Goal: Navigation & Orientation: Find specific page/section

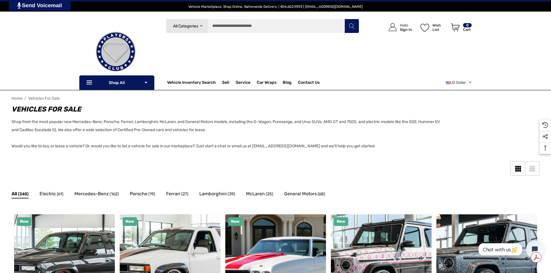
click at [196, 25] on span "All Categories" at bounding box center [185, 26] width 25 height 5
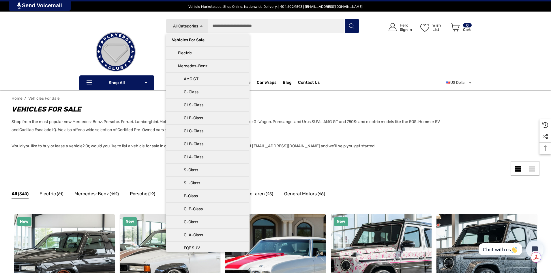
click at [141, 23] on img at bounding box center [116, 52] width 58 height 58
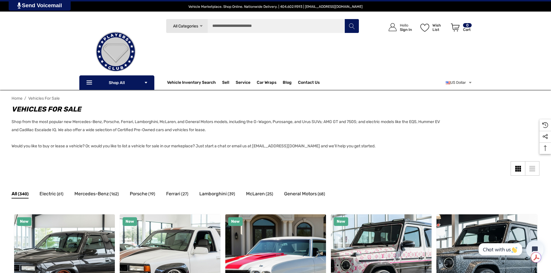
drag, startPoint x: 81, startPoint y: 1, endPoint x: 61, endPoint y: 26, distance: 32.1
click at [61, 26] on div "Search All Categories Icon Arrow Down Icon Arrow Down Icon Arrow Up Icon Arrow …" at bounding box center [275, 54] width 551 height 71
click at [51, 50] on div "Search All Categories Icon Arrow Down Icon Arrow Down Icon Arrow Up Icon Arrow …" at bounding box center [275, 54] width 551 height 71
